Goal: Information Seeking & Learning: Learn about a topic

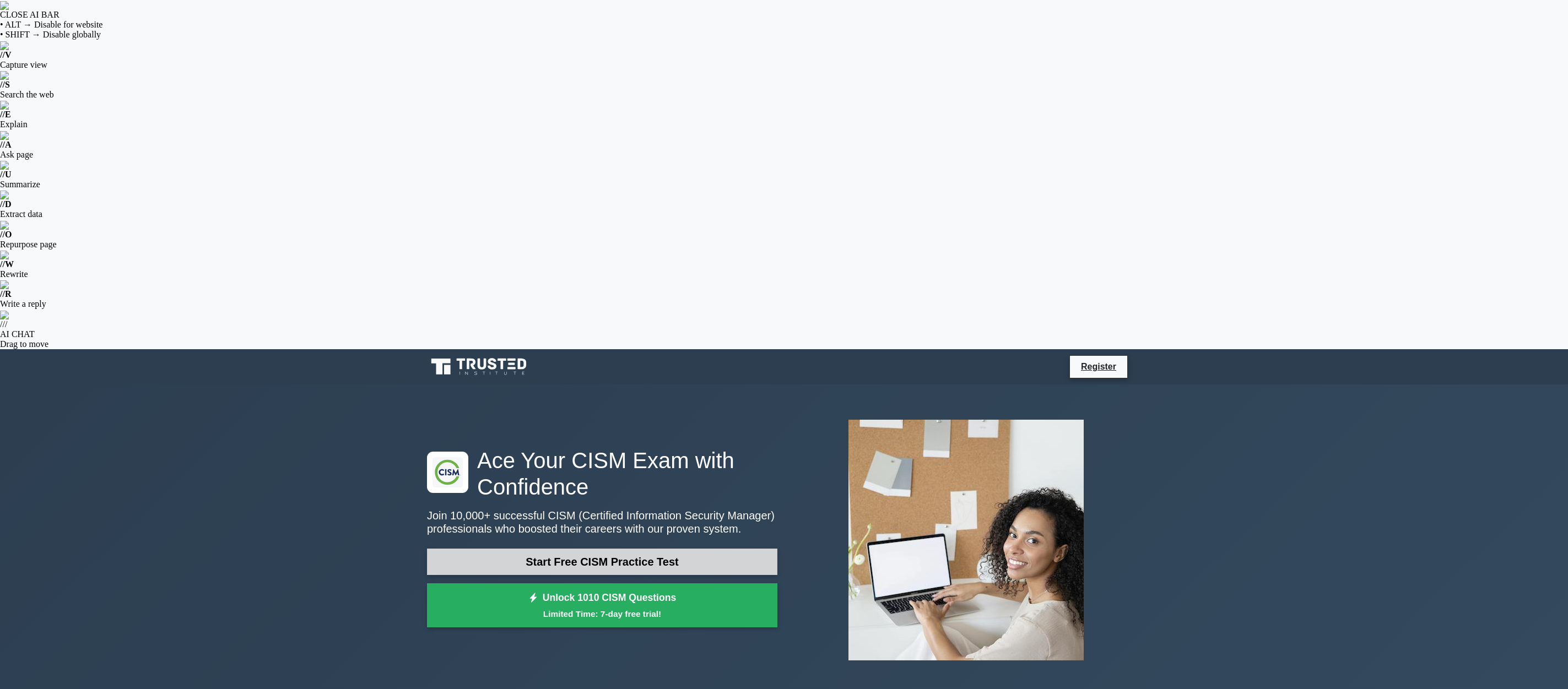
click at [596, 548] on link "Start Free CISM Practice Test" at bounding box center [602, 561] width 350 height 26
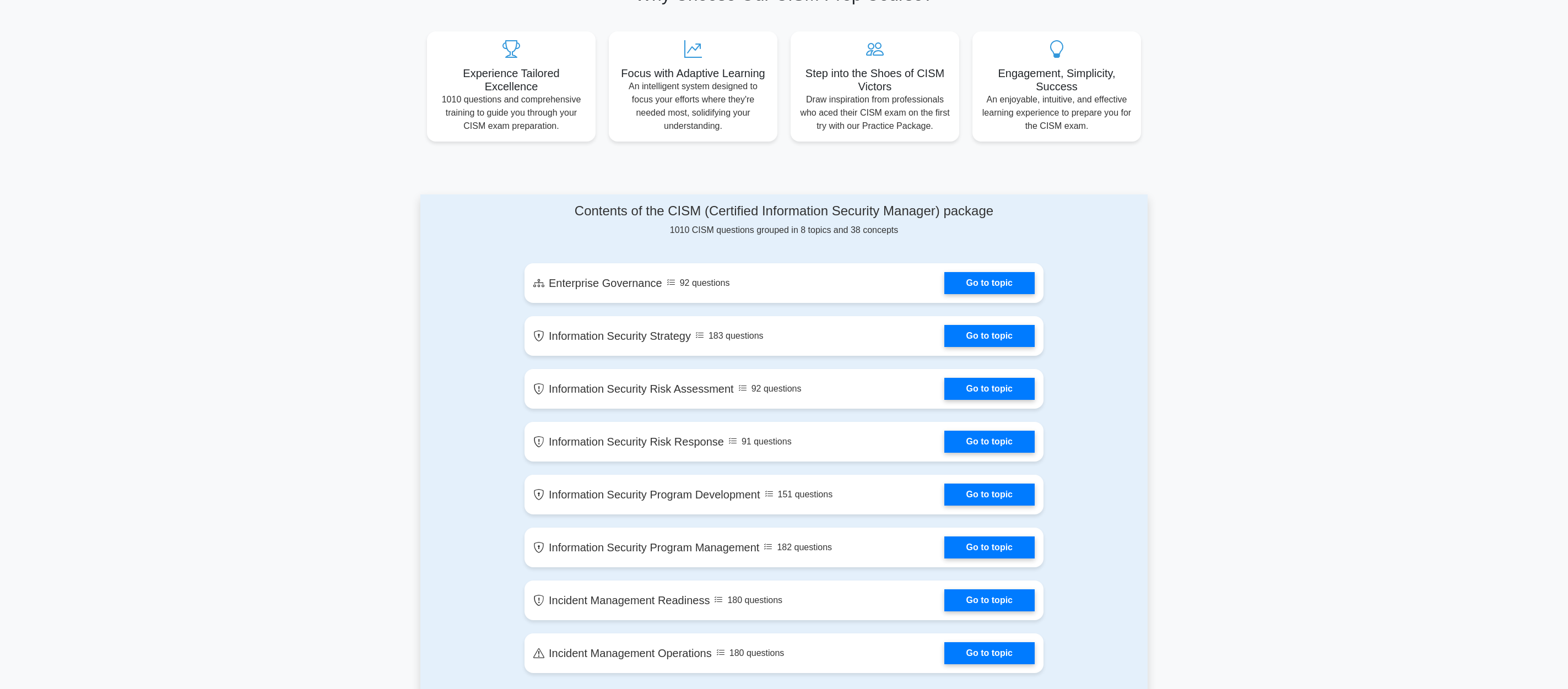
scroll to position [610, 0]
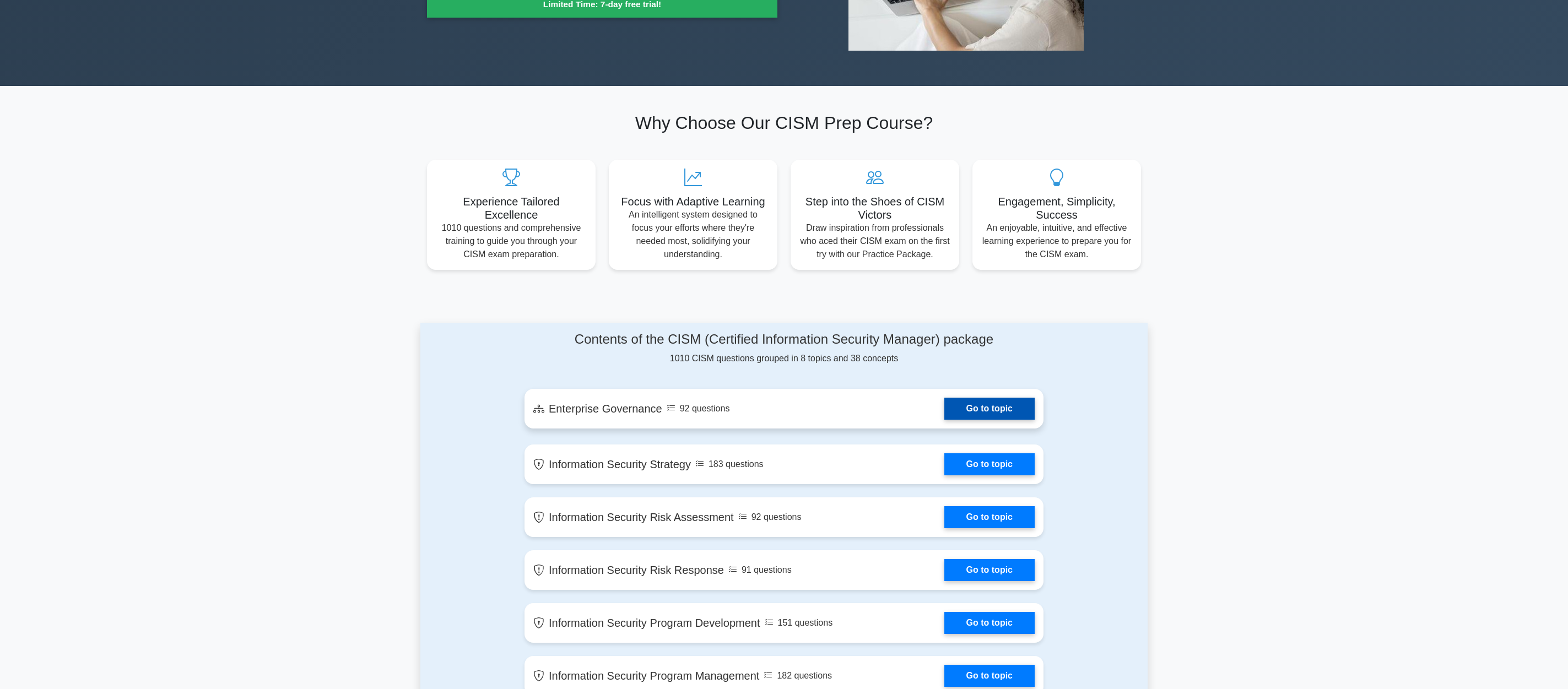
click at [981, 397] on link "Go to topic" at bounding box center [989, 408] width 91 height 22
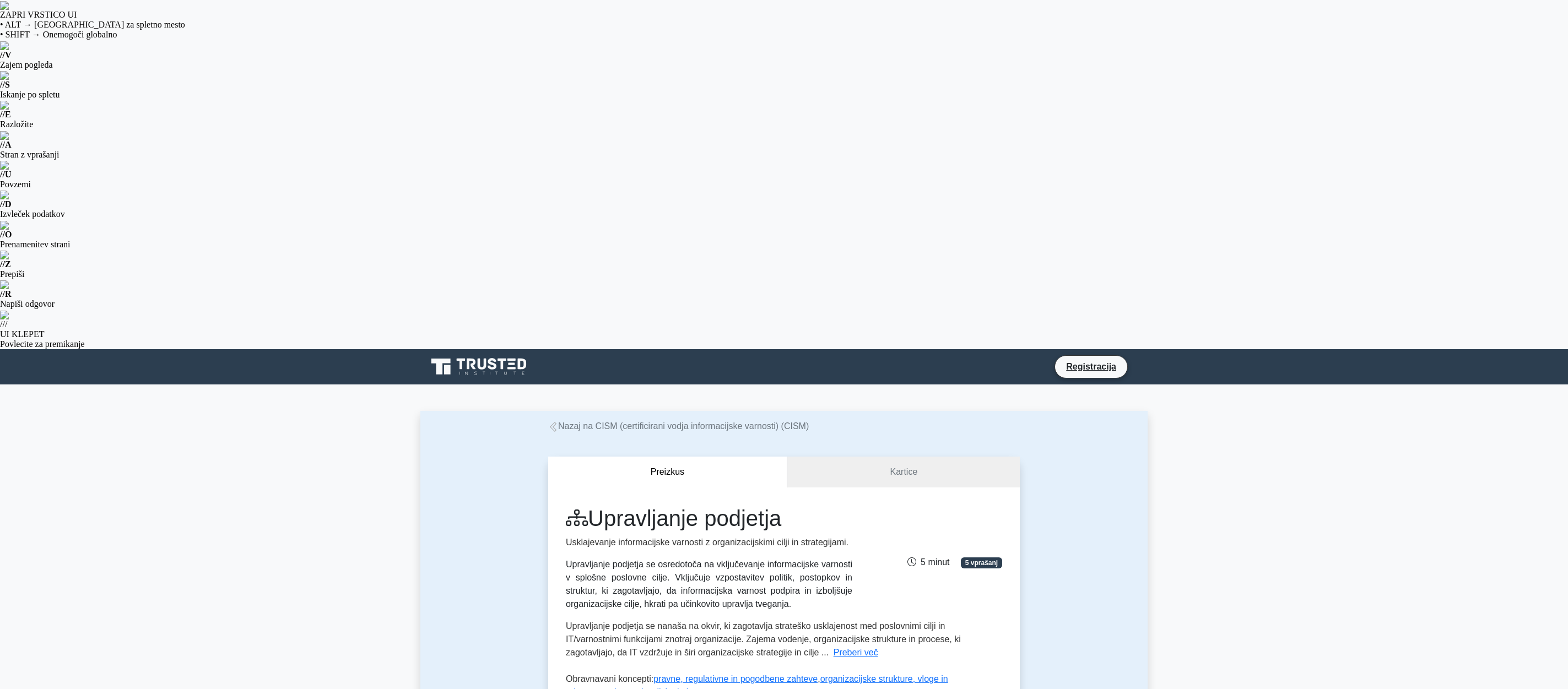
radio input "true"
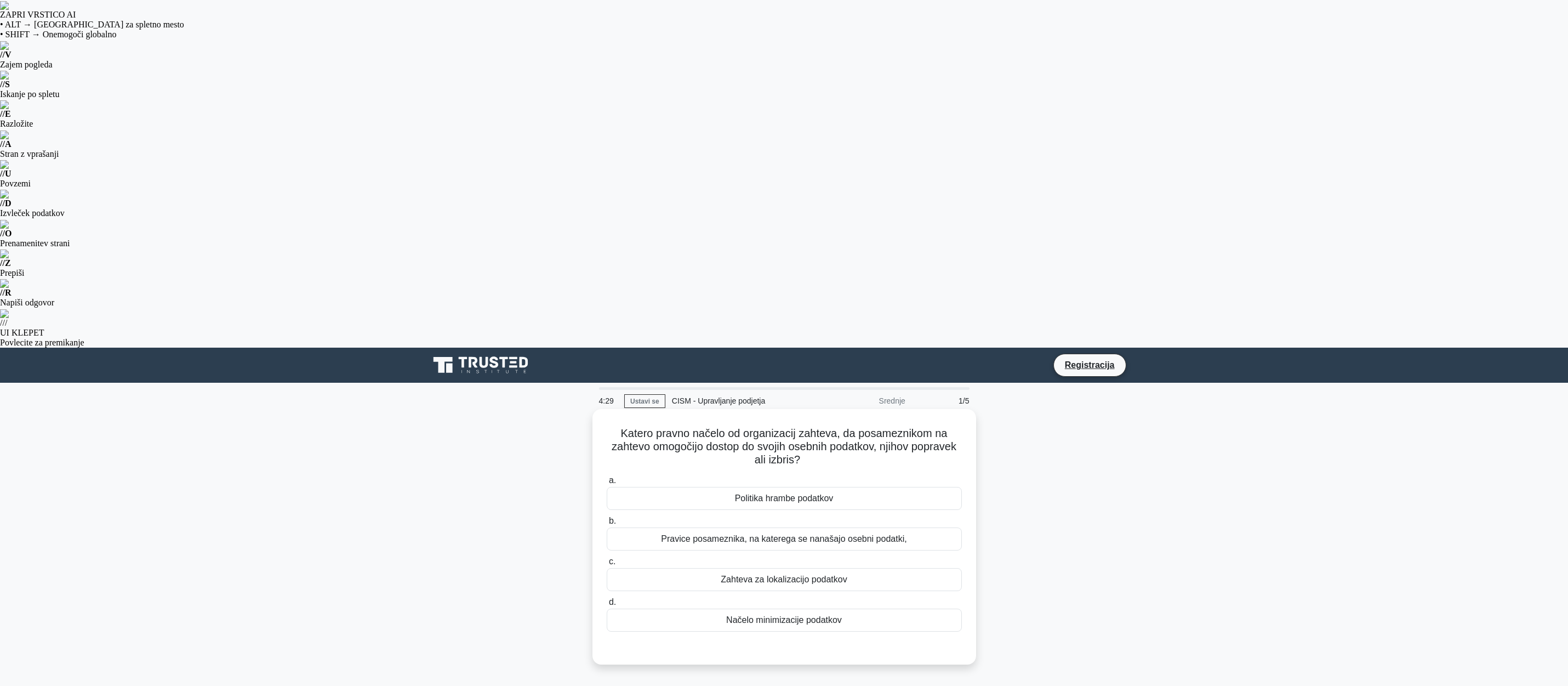
click at [768, 487] on div "Politika hrambe podatkov" at bounding box center [785, 498] width 356 height 23
click at [607, 477] on input "a. Politika hrambe podatkov" at bounding box center [607, 480] width 0 height 7
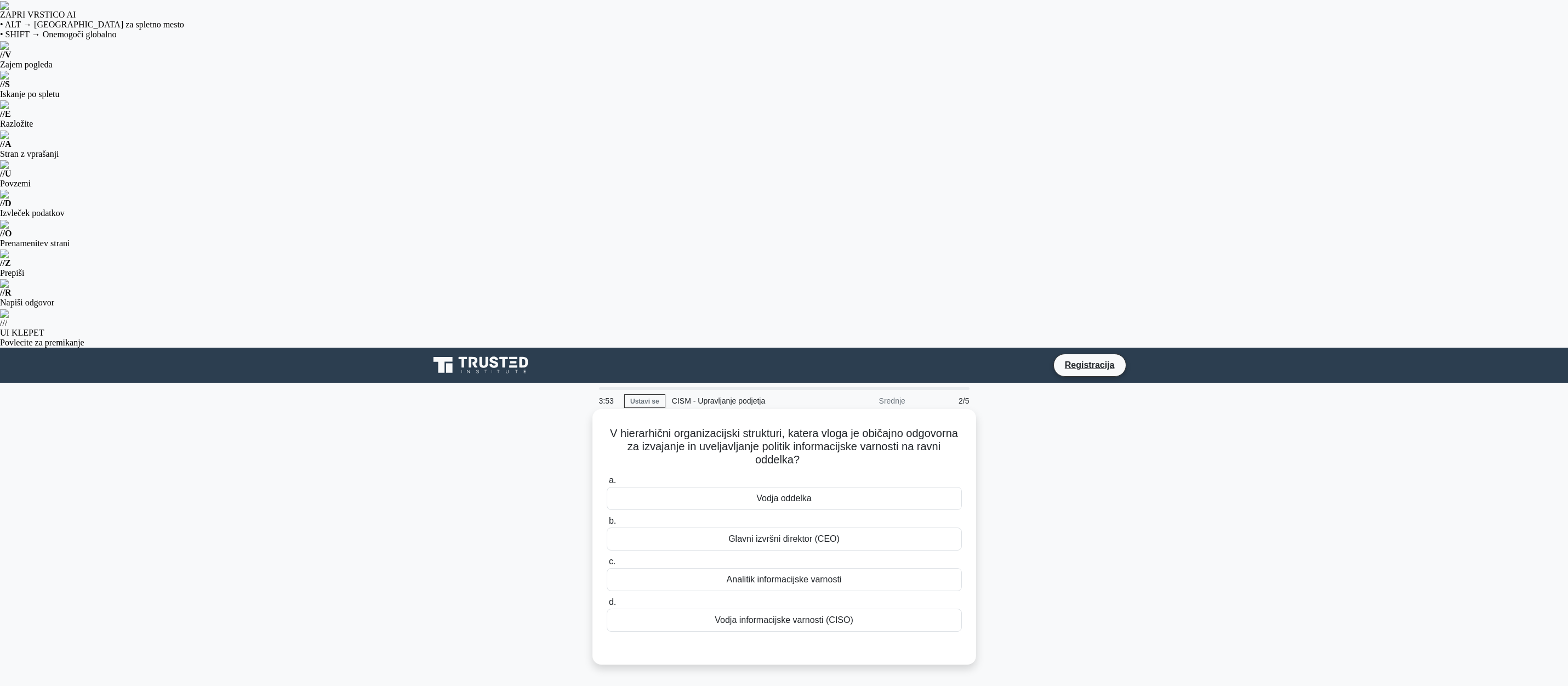
click at [788, 493] on font "Vodja oddelka" at bounding box center [784, 498] width 56 height 10
click at [607, 477] on input "a. Vodja oddelka" at bounding box center [607, 480] width 0 height 7
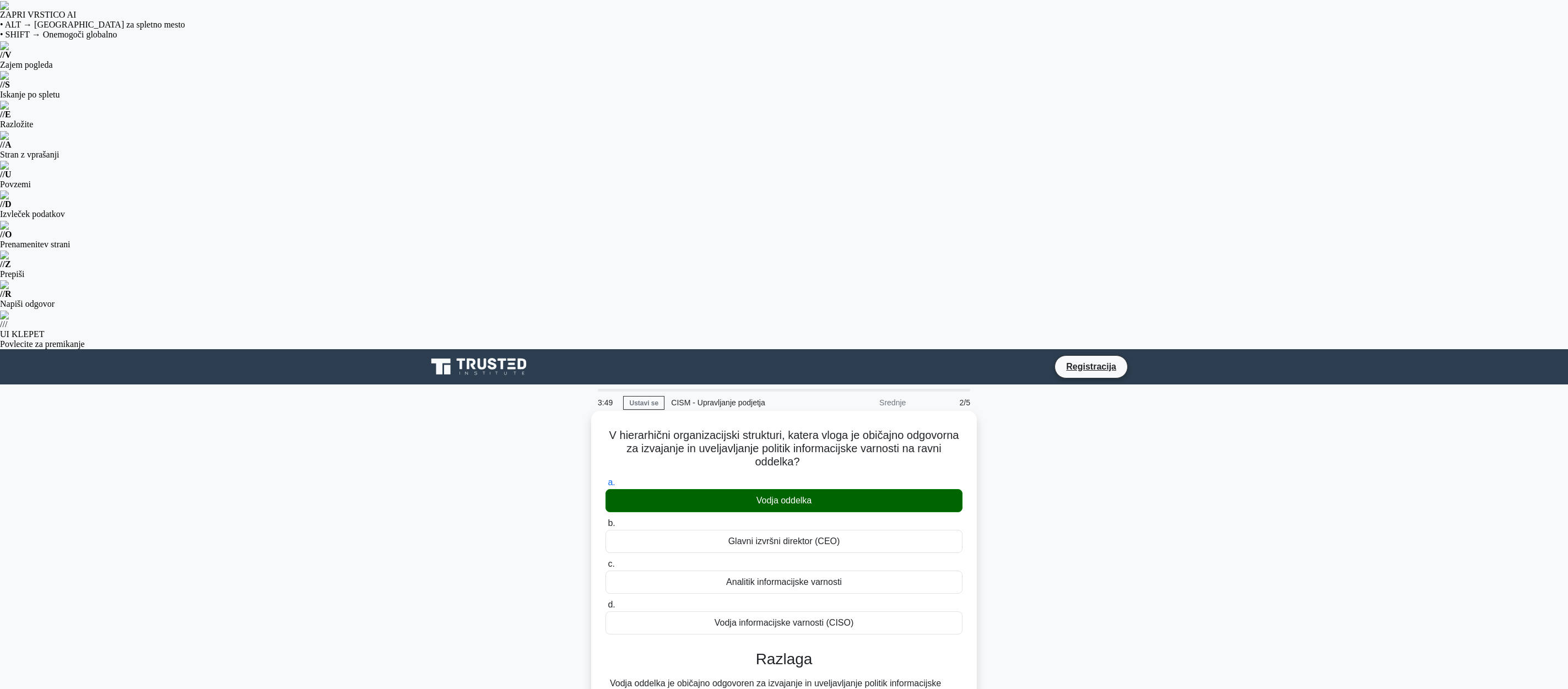
scroll to position [71, 0]
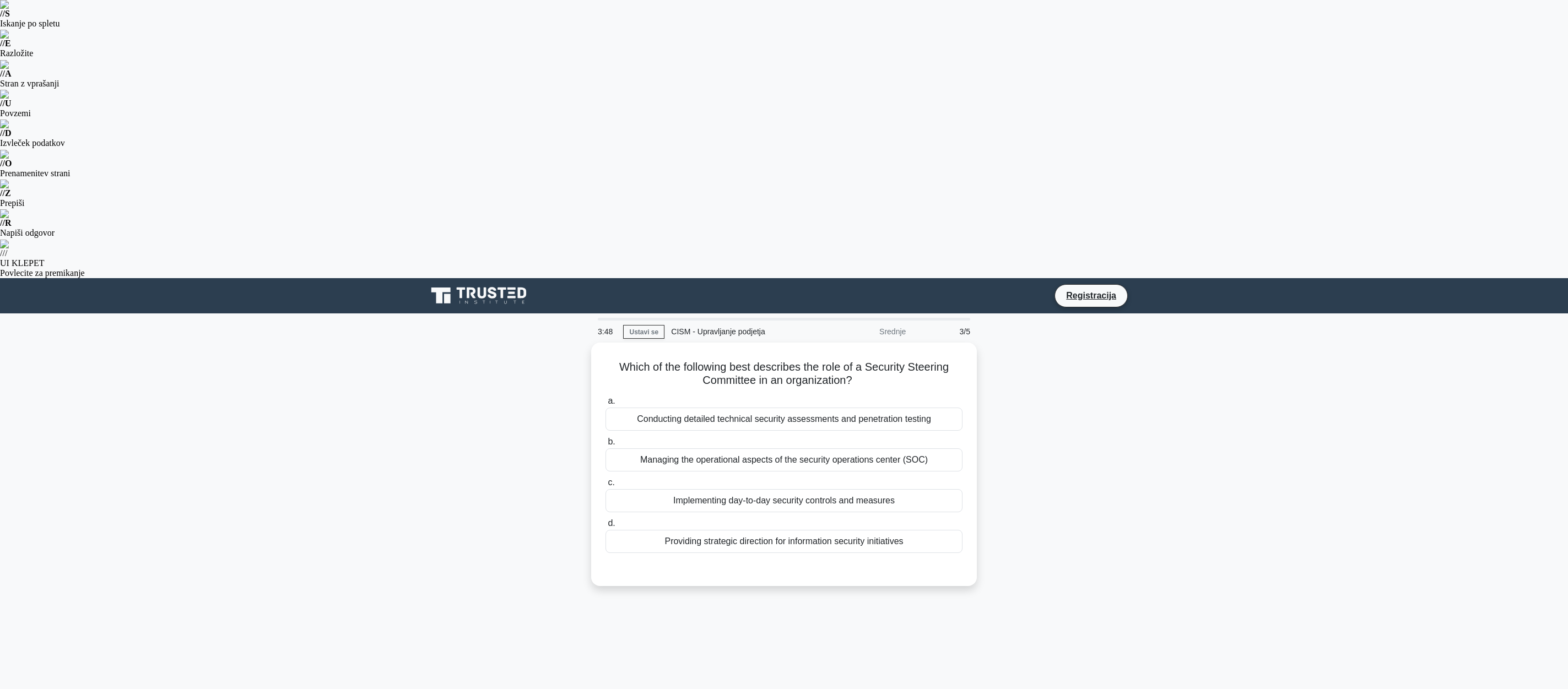
scroll to position [0, 0]
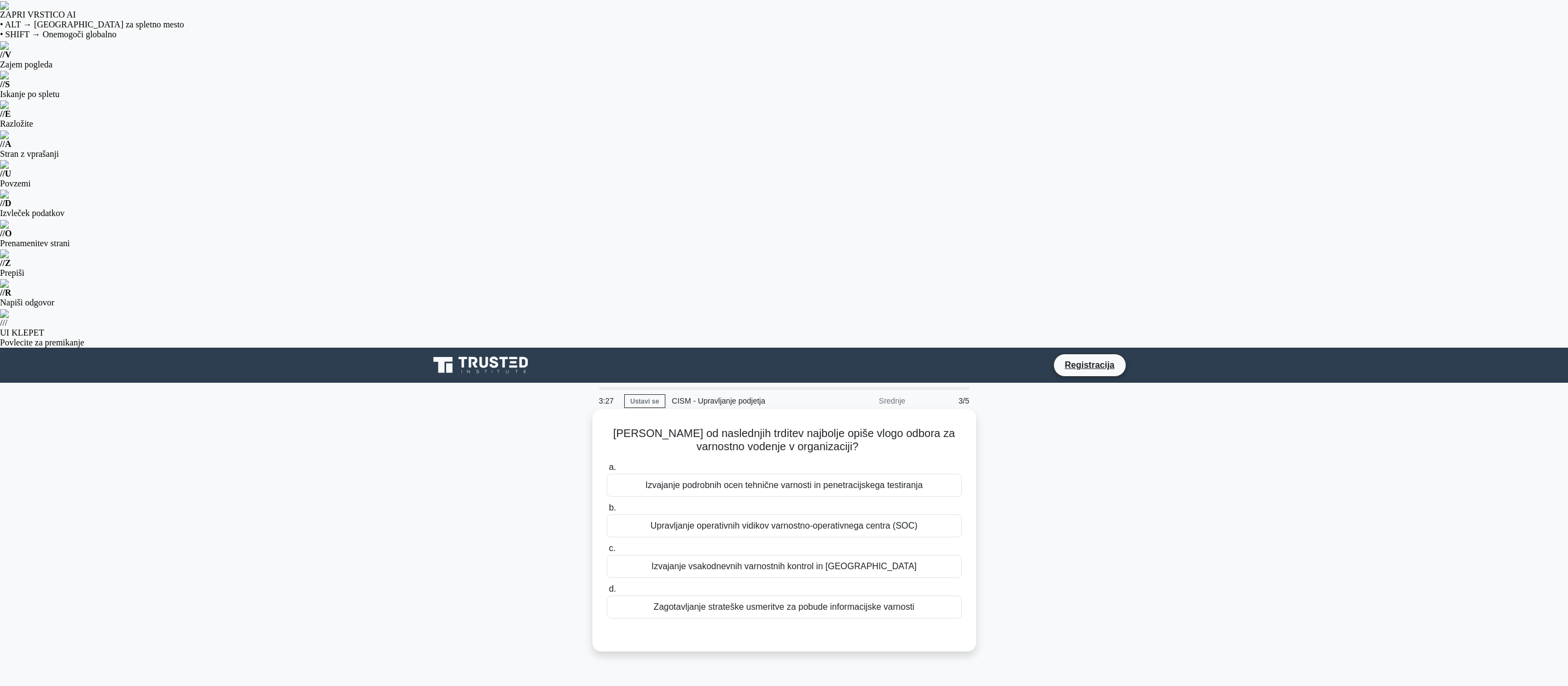
click at [782, 602] on font "Zagotavljanje strateške usmeritve za pobude informacijske varnosti" at bounding box center [784, 606] width 261 height 10
click at [607, 585] on input "d. Zagotavljanje strateške usmeritve za pobude informacijske varnosti" at bounding box center [607, 589] width 0 height 7
